Goal: Task Accomplishment & Management: Manage account settings

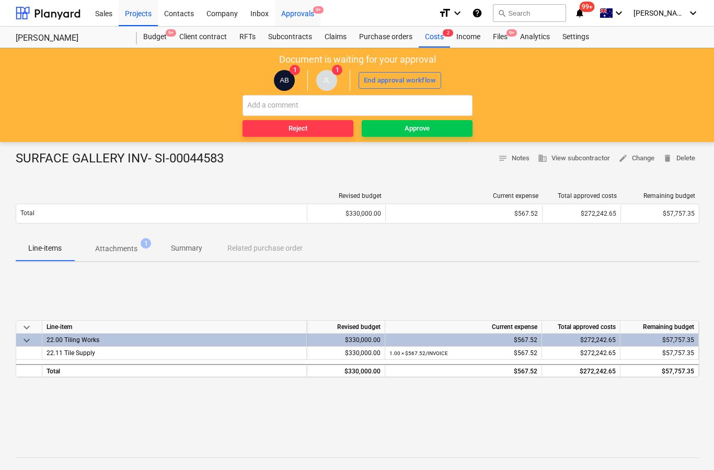
click at [299, 13] on div "Approvals 9+" at bounding box center [297, 12] width 45 height 27
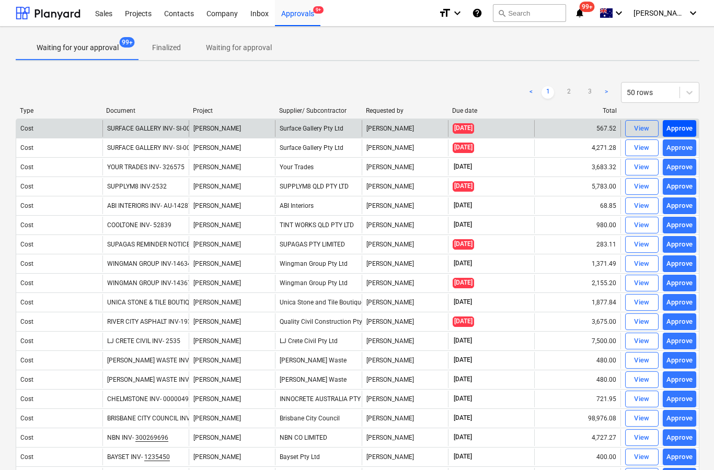
click at [680, 128] on div "Approve" at bounding box center [679, 129] width 27 height 12
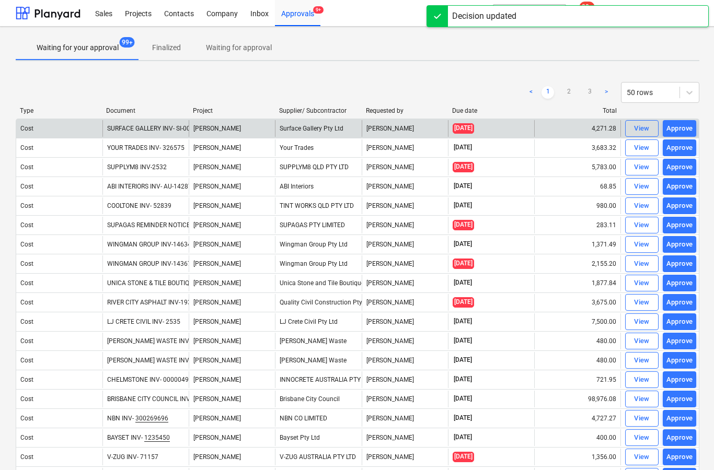
click at [681, 134] on div "Approve" at bounding box center [679, 129] width 27 height 12
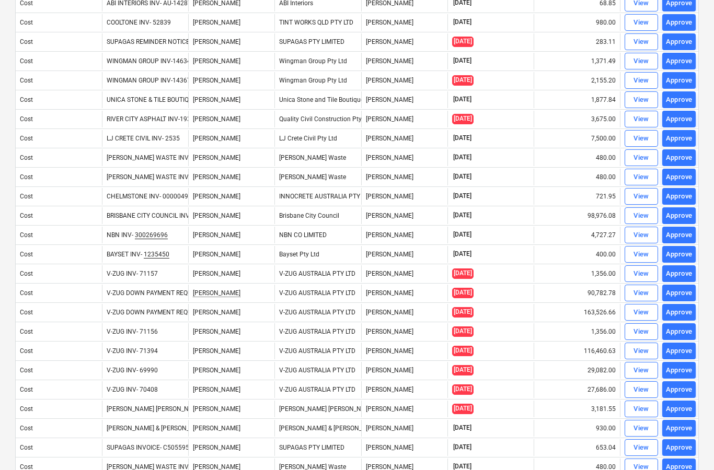
scroll to position [163, 1]
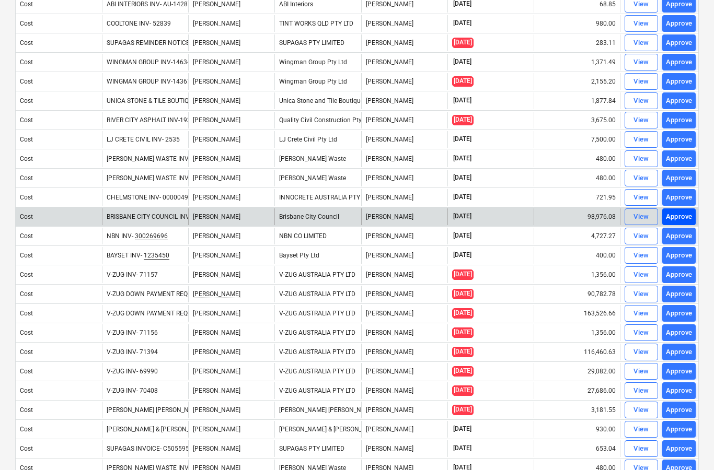
click at [680, 217] on div "Approve" at bounding box center [679, 217] width 27 height 12
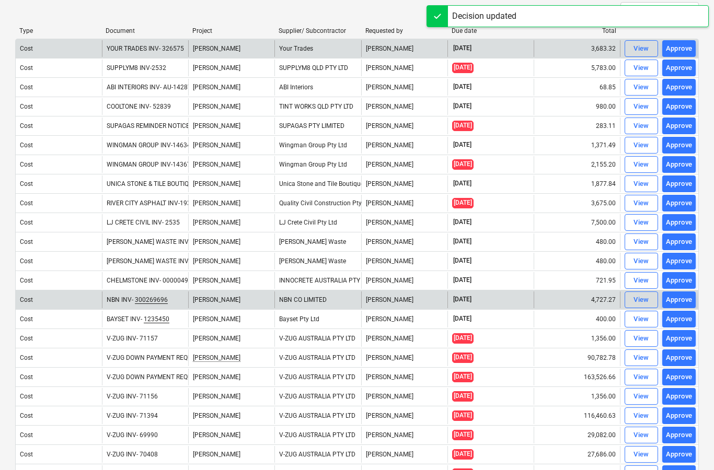
scroll to position [79, 1]
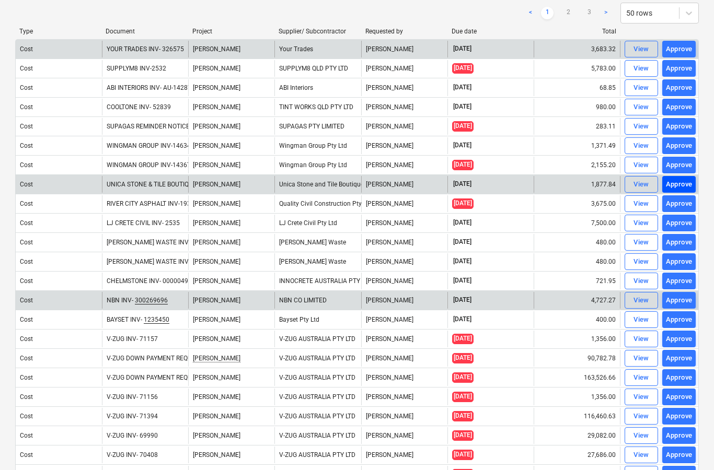
click at [685, 187] on div "Approve" at bounding box center [679, 185] width 27 height 12
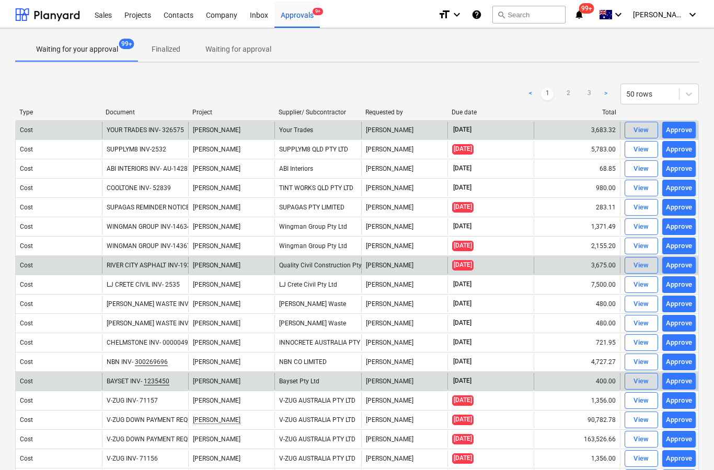
scroll to position [0, 1]
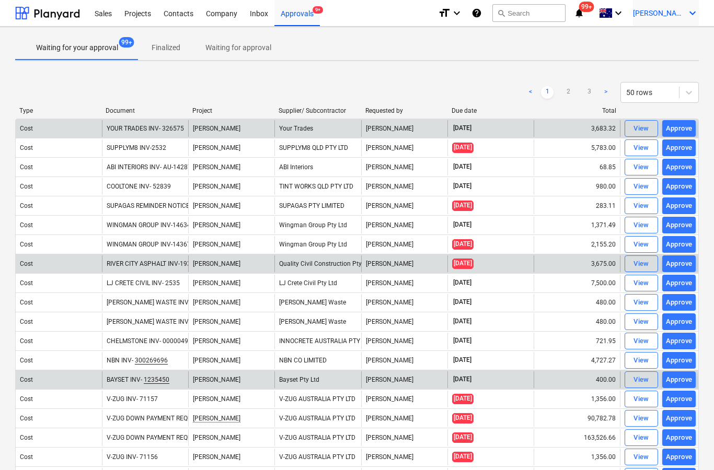
click at [686, 13] on icon "keyboard_arrow_down" at bounding box center [692, 13] width 13 height 13
click at [532, 51] on div at bounding box center [357, 235] width 714 height 470
click at [139, 14] on div "Projects" at bounding box center [137, 12] width 39 height 27
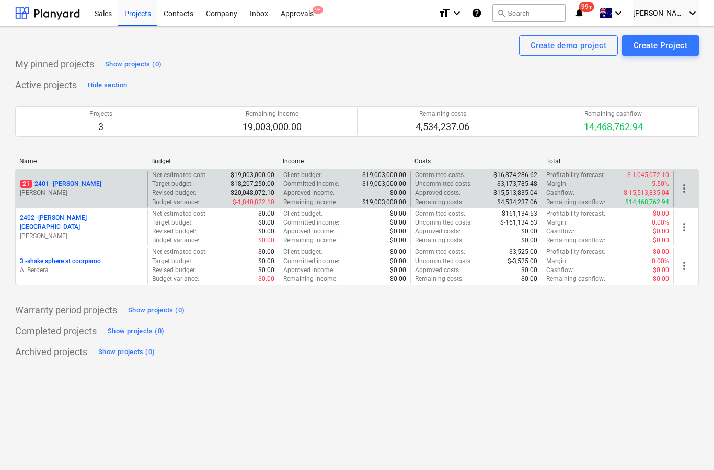
click at [65, 190] on p "[PERSON_NAME]" at bounding box center [81, 193] width 123 height 9
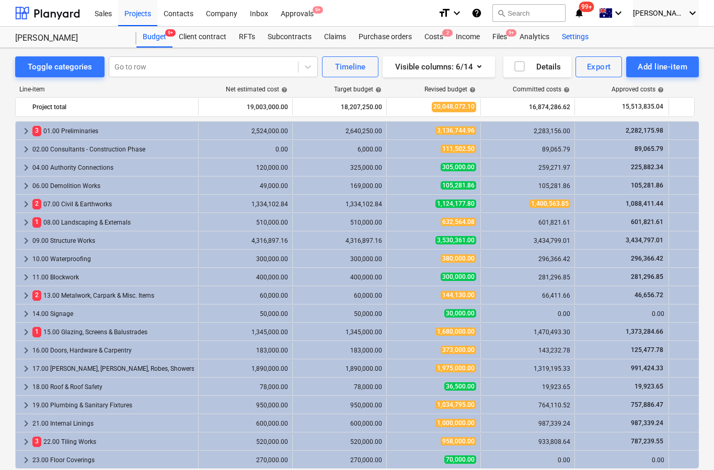
click at [581, 39] on div "Settings" at bounding box center [575, 37] width 39 height 21
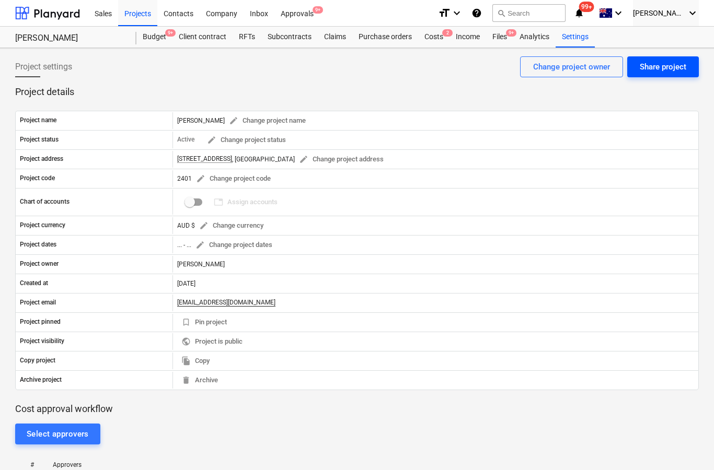
click at [669, 67] on div "Share project" at bounding box center [663, 67] width 47 height 14
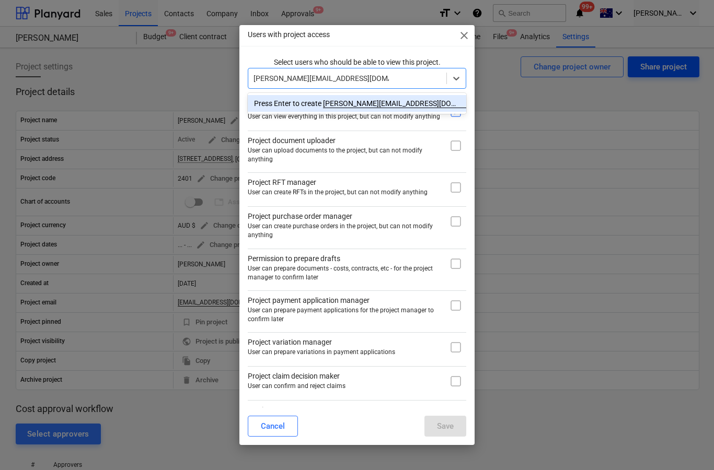
type input "[PERSON_NAME][EMAIL_ADDRESS][DOMAIN_NAME][PERSON_NAME]"
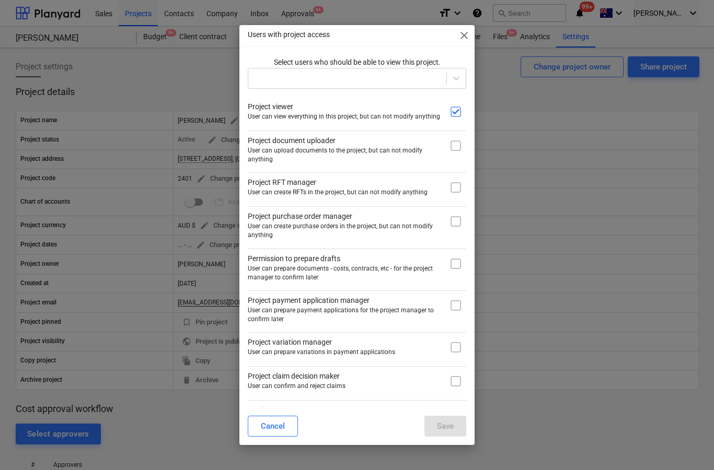
click at [355, 90] on div "Select users who should be able to view this project. Project viewer User can v…" at bounding box center [357, 250] width 218 height 386
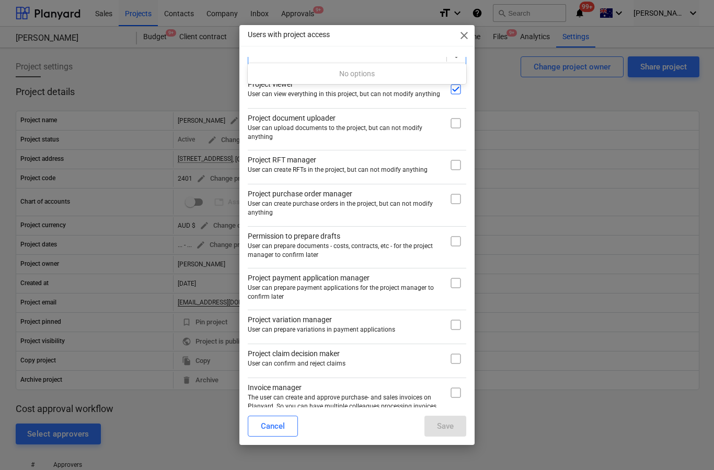
scroll to position [12, 0]
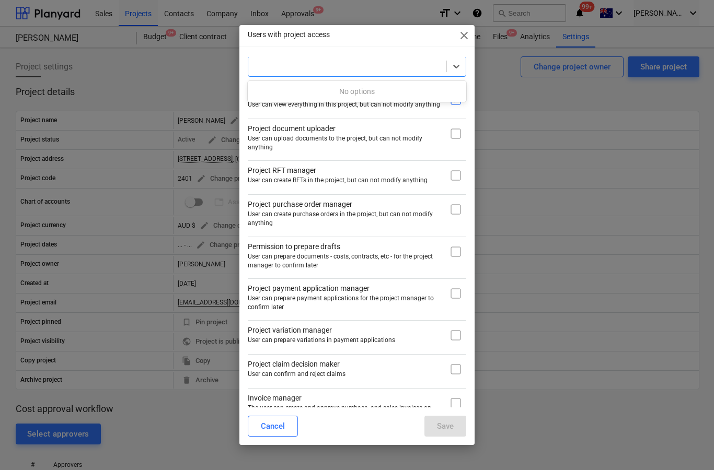
click at [452, 103] on input "checkbox" at bounding box center [455, 99] width 21 height 21
checkbox input "false"
click at [463, 39] on span "close" at bounding box center [464, 35] width 13 height 13
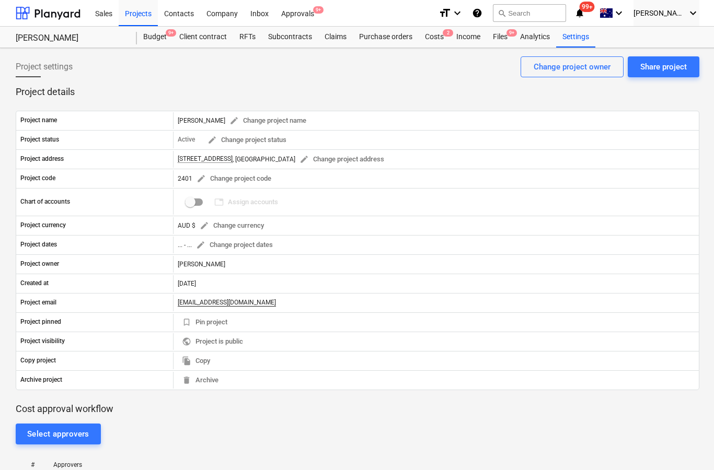
scroll to position [0, 1]
click at [227, 18] on div "Company" at bounding box center [222, 12] width 44 height 27
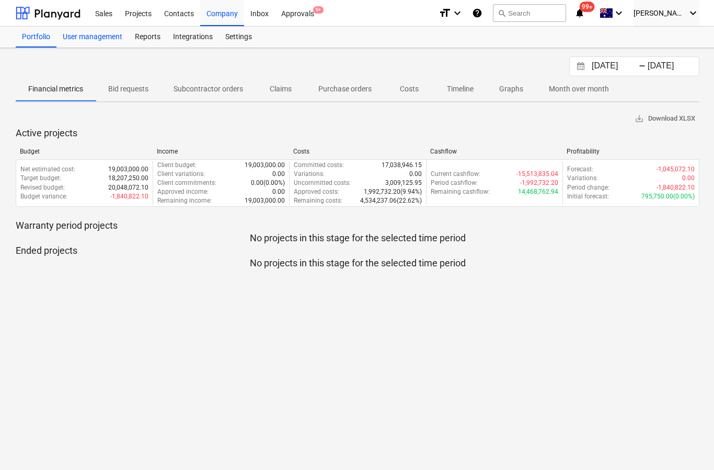
click at [85, 40] on div "User management" at bounding box center [92, 37] width 72 height 21
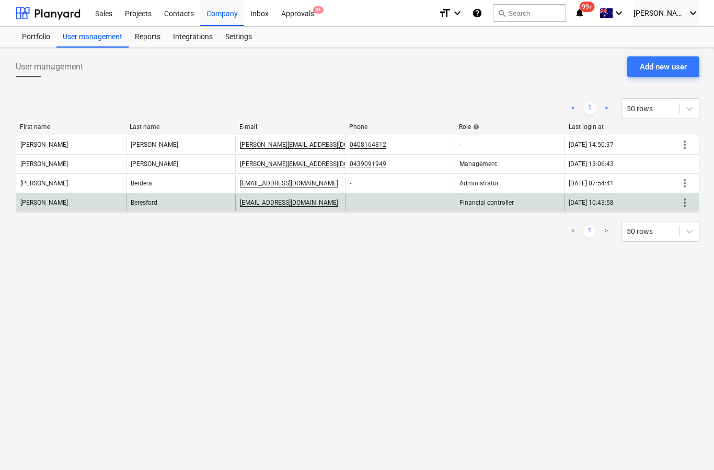
click at [512, 209] on div "Financial controller" at bounding box center [510, 202] width 110 height 17
click at [501, 207] on div "Financial controller" at bounding box center [510, 202] width 110 height 17
click at [690, 204] on span "more_vert" at bounding box center [684, 202] width 13 height 13
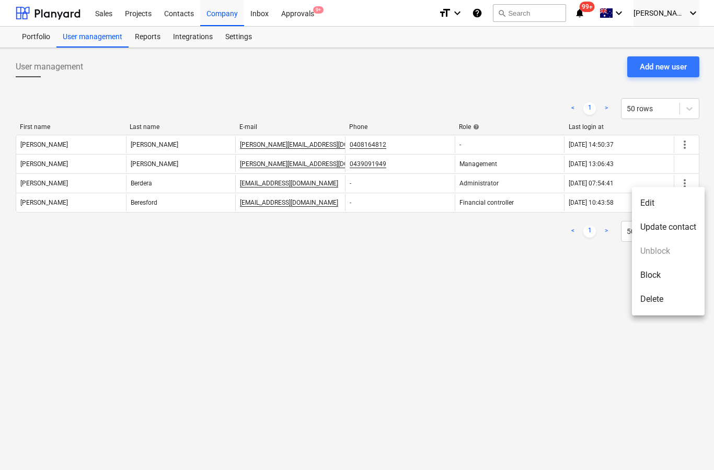
click at [668, 209] on li "Edit" at bounding box center [668, 203] width 73 height 24
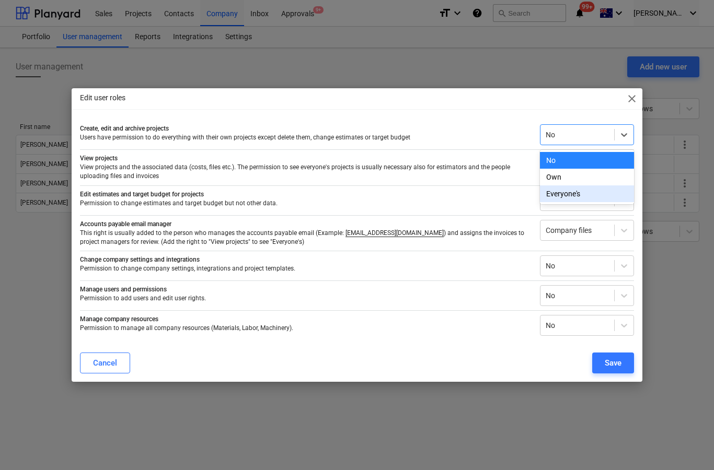
click at [588, 198] on div "Everyone's" at bounding box center [587, 194] width 94 height 17
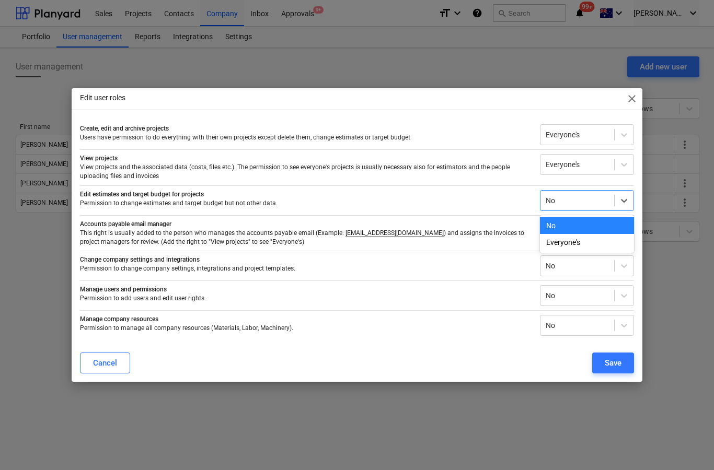
click at [598, 242] on div "Everyone's" at bounding box center [587, 242] width 94 height 17
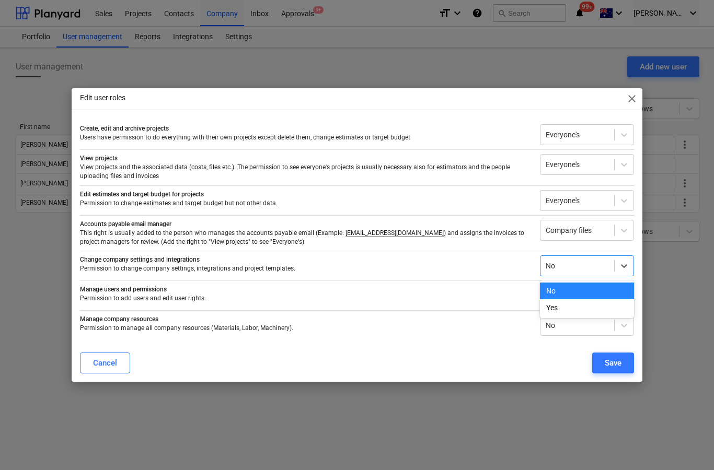
click at [557, 304] on div "Yes" at bounding box center [587, 307] width 94 height 17
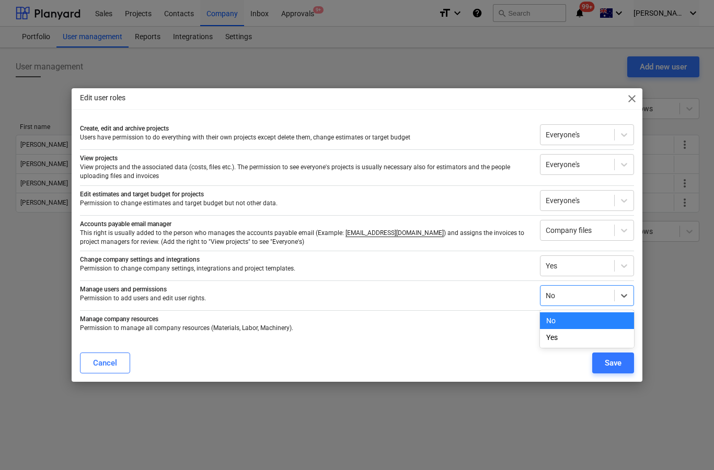
click at [559, 340] on div "Yes" at bounding box center [587, 337] width 94 height 17
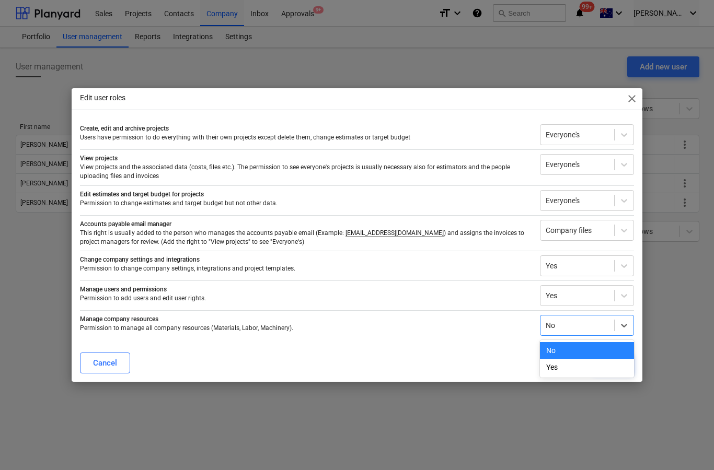
click at [562, 373] on div "Yes" at bounding box center [587, 367] width 94 height 17
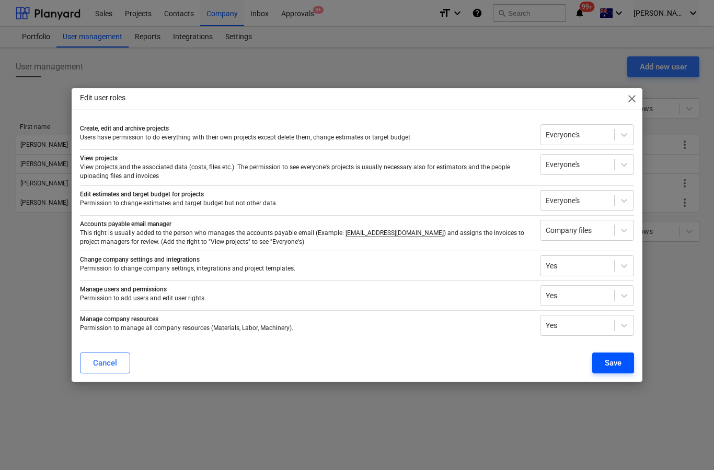
click at [623, 366] on button "Save" at bounding box center [613, 363] width 42 height 21
click at [623, 366] on div "Cancel" at bounding box center [357, 363] width 554 height 21
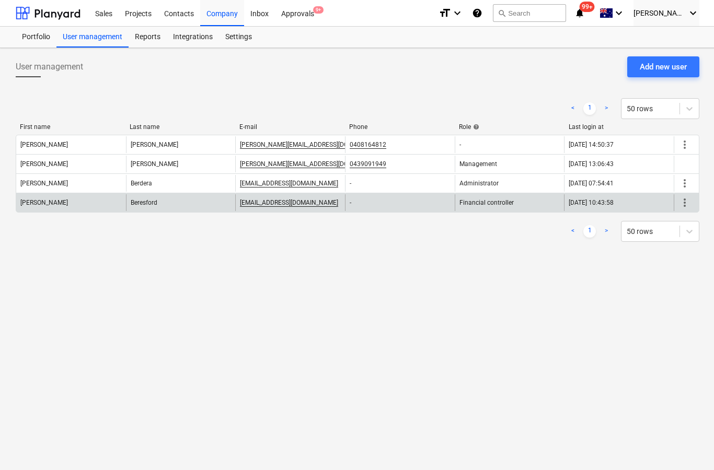
click at [685, 205] on span "more_vert" at bounding box center [684, 202] width 13 height 13
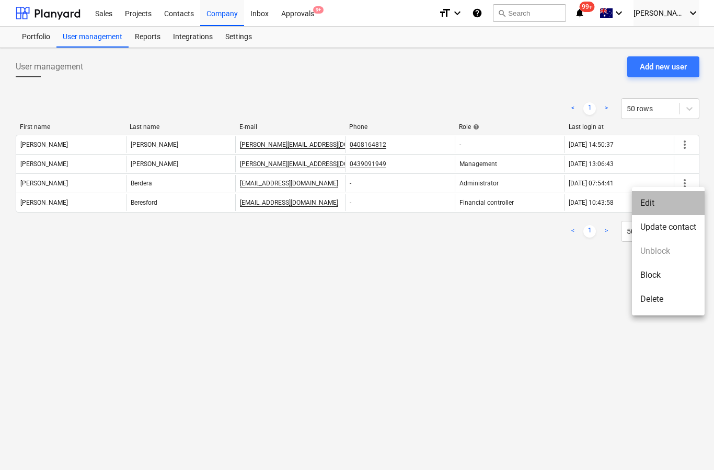
click at [661, 205] on li "Edit" at bounding box center [668, 203] width 73 height 24
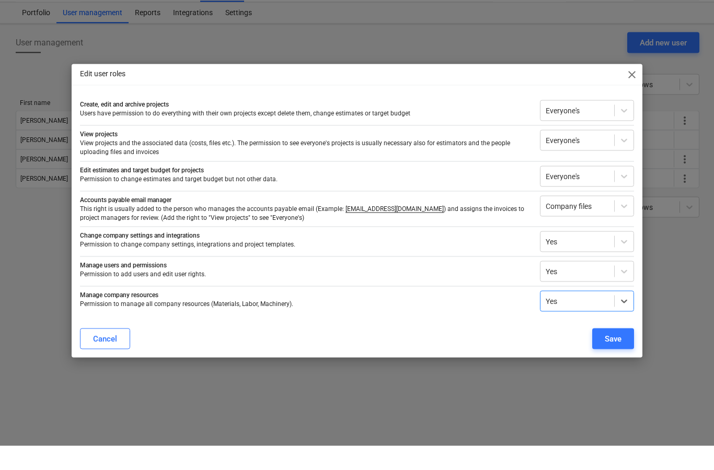
scroll to position [7, 0]
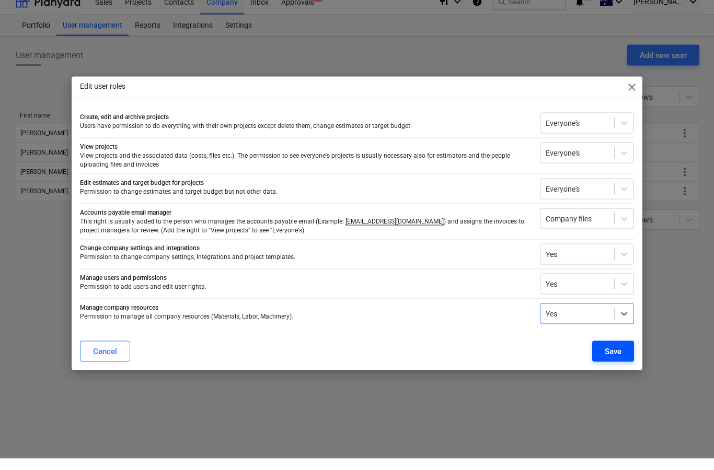
click at [625, 353] on button "Save" at bounding box center [613, 363] width 42 height 21
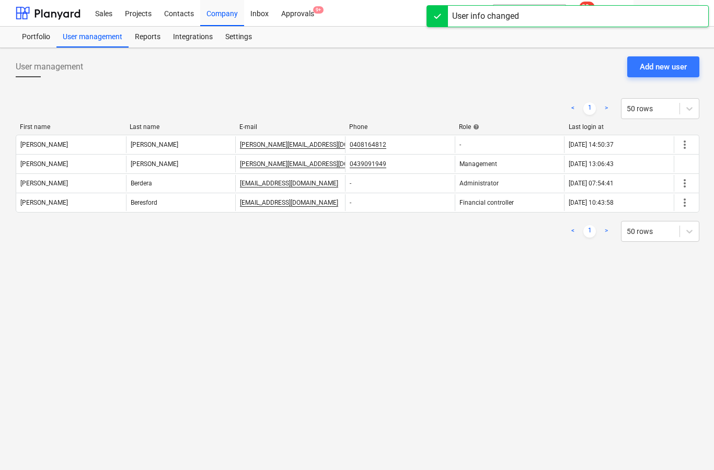
scroll to position [0, 0]
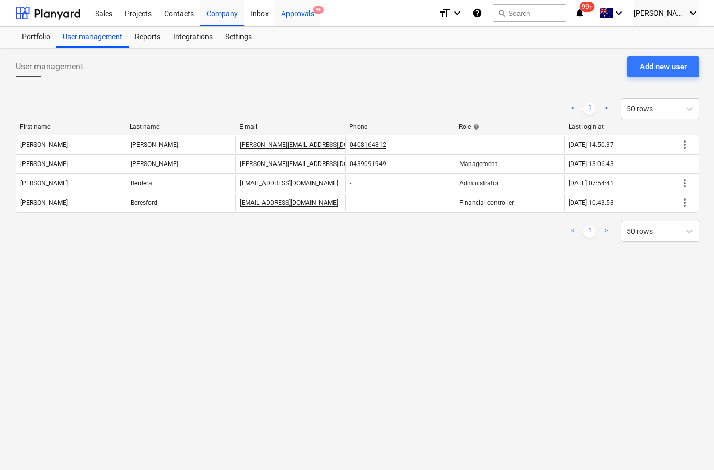
click at [295, 20] on div "Approvals 9+" at bounding box center [297, 12] width 45 height 27
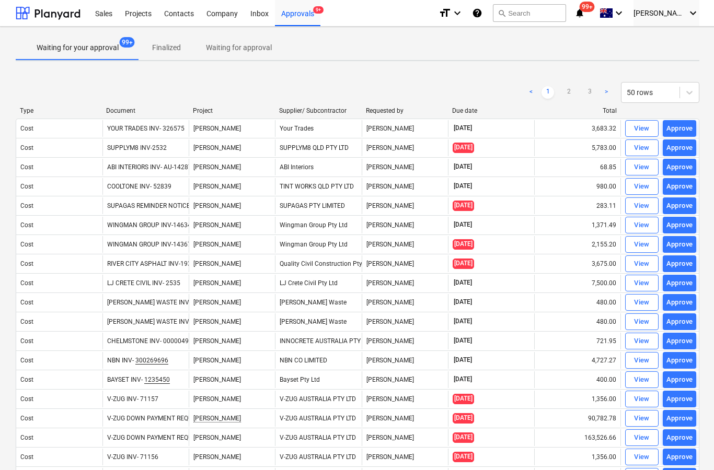
click at [85, 43] on p "Waiting for your approval" at bounding box center [78, 47] width 82 height 11
click at [691, 17] on icon "keyboard_arrow_down" at bounding box center [693, 13] width 13 height 13
click at [669, 60] on div "Log out" at bounding box center [668, 57] width 63 height 17
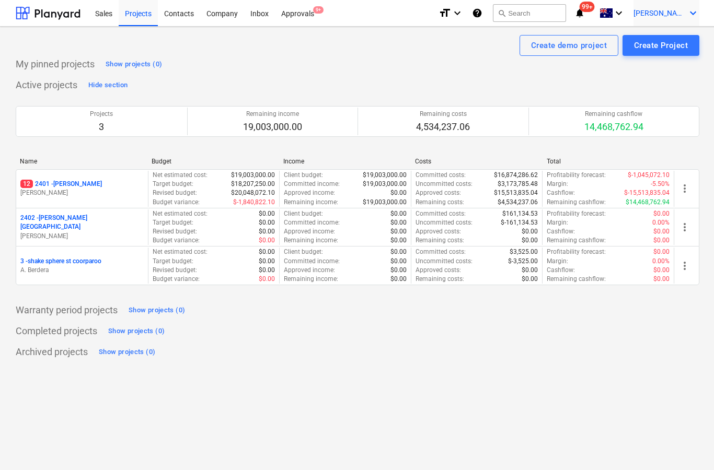
click at [698, 14] on icon "keyboard_arrow_down" at bounding box center [693, 13] width 13 height 13
click at [673, 39] on div "Settings" at bounding box center [668, 40] width 63 height 17
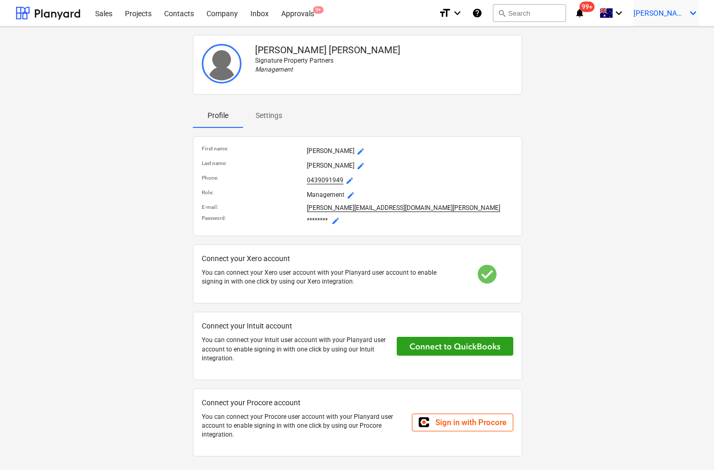
click at [693, 21] on div "J. Licastro keyboard_arrow_down" at bounding box center [666, 13] width 66 height 26
click at [669, 64] on div "Log out" at bounding box center [668, 57] width 63 height 17
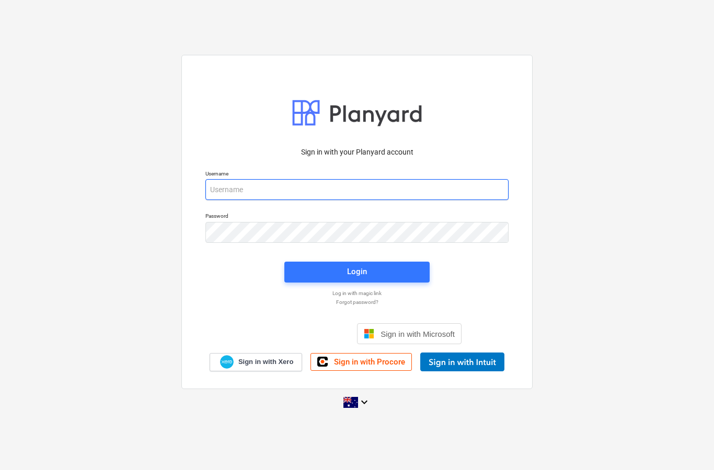
click at [431, 200] on input "email" at bounding box center [356, 189] width 303 height 21
type input "j.licastro"
